Goal: Task Accomplishment & Management: Manage account settings

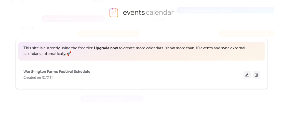
scroll to position [29, 0]
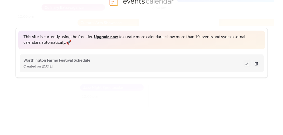
click at [246, 66] on button at bounding box center [247, 63] width 7 height 8
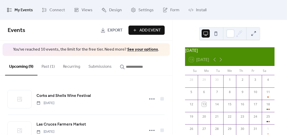
click at [53, 65] on button "Past (1)" at bounding box center [48, 65] width 21 height 19
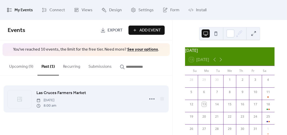
click at [82, 93] on span "Las Cruces Farmers Market" at bounding box center [61, 93] width 50 height 6
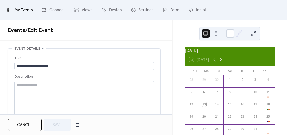
click at [223, 63] on icon at bounding box center [221, 59] width 6 height 6
click at [215, 61] on icon at bounding box center [215, 59] width 6 height 6
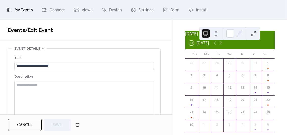
scroll to position [26, 0]
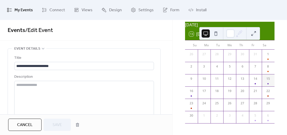
click at [266, 86] on div "15" at bounding box center [268, 80] width 13 height 12
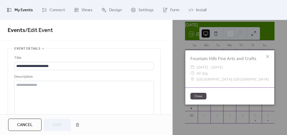
click at [269, 56] on icon at bounding box center [268, 56] width 6 height 6
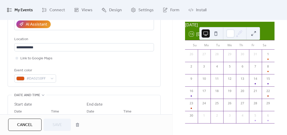
scroll to position [128, 0]
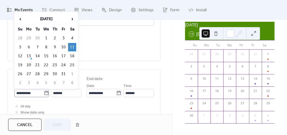
click at [44, 95] on icon at bounding box center [46, 92] width 5 height 5
click at [43, 95] on input "**********" at bounding box center [29, 93] width 30 height 8
click at [73, 21] on span "›" at bounding box center [72, 19] width 8 height 10
click at [74, 54] on td "15" at bounding box center [72, 56] width 8 height 8
type input "**********"
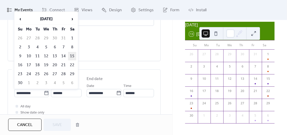
type input "**********"
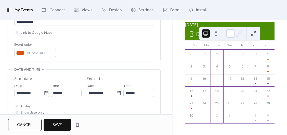
click at [53, 125] on span "Save" at bounding box center [57, 125] width 9 height 6
